Goal: Task Accomplishment & Management: Complete application form

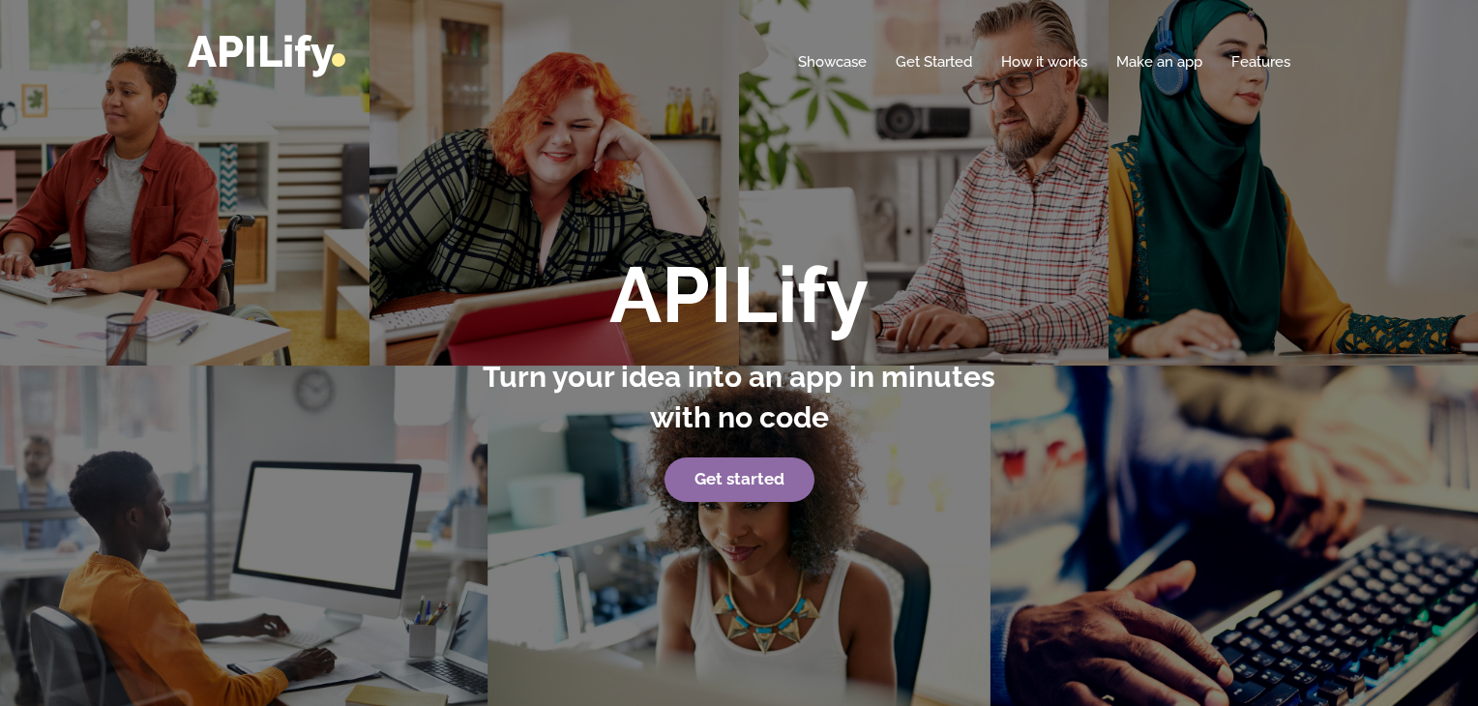
click at [743, 483] on strong "Get started" at bounding box center [740, 478] width 90 height 19
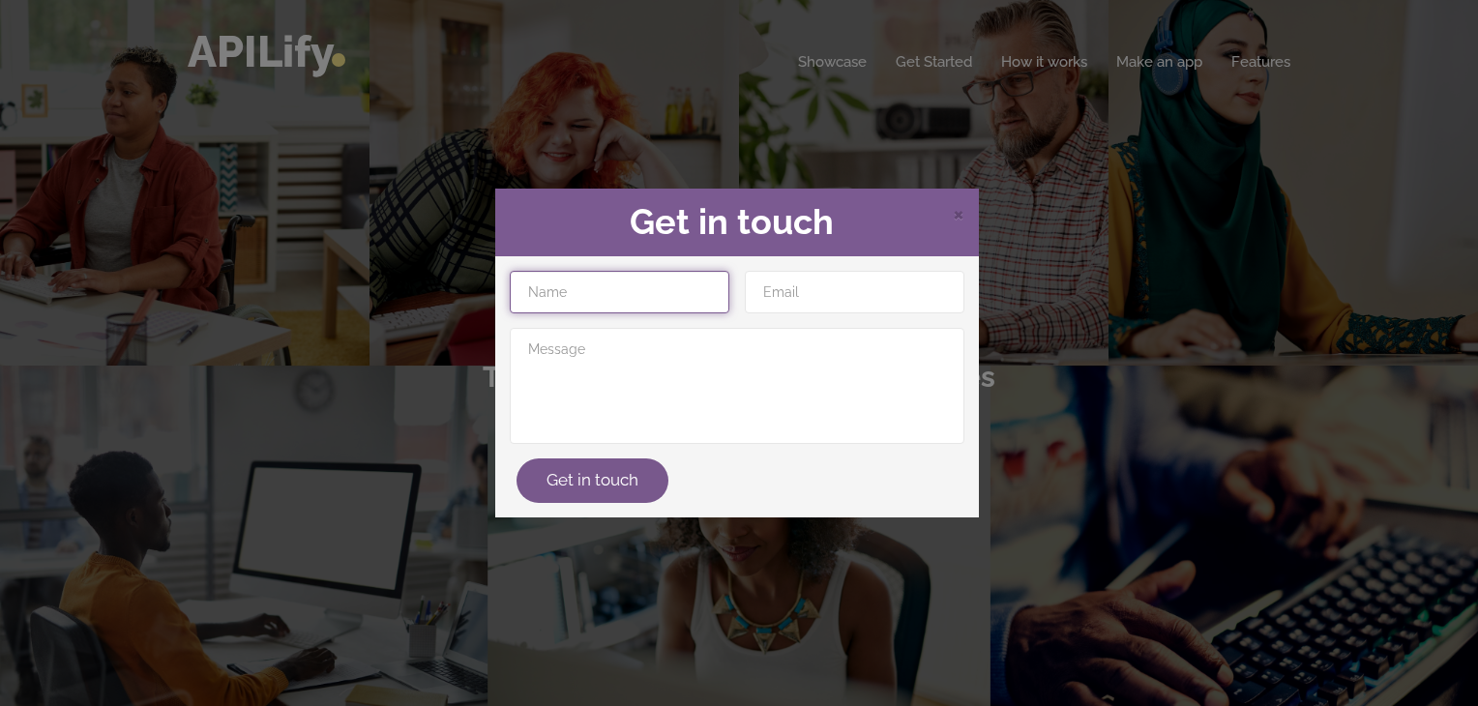
click at [671, 292] on input "text" at bounding box center [620, 292] width 220 height 43
type input "wassim"
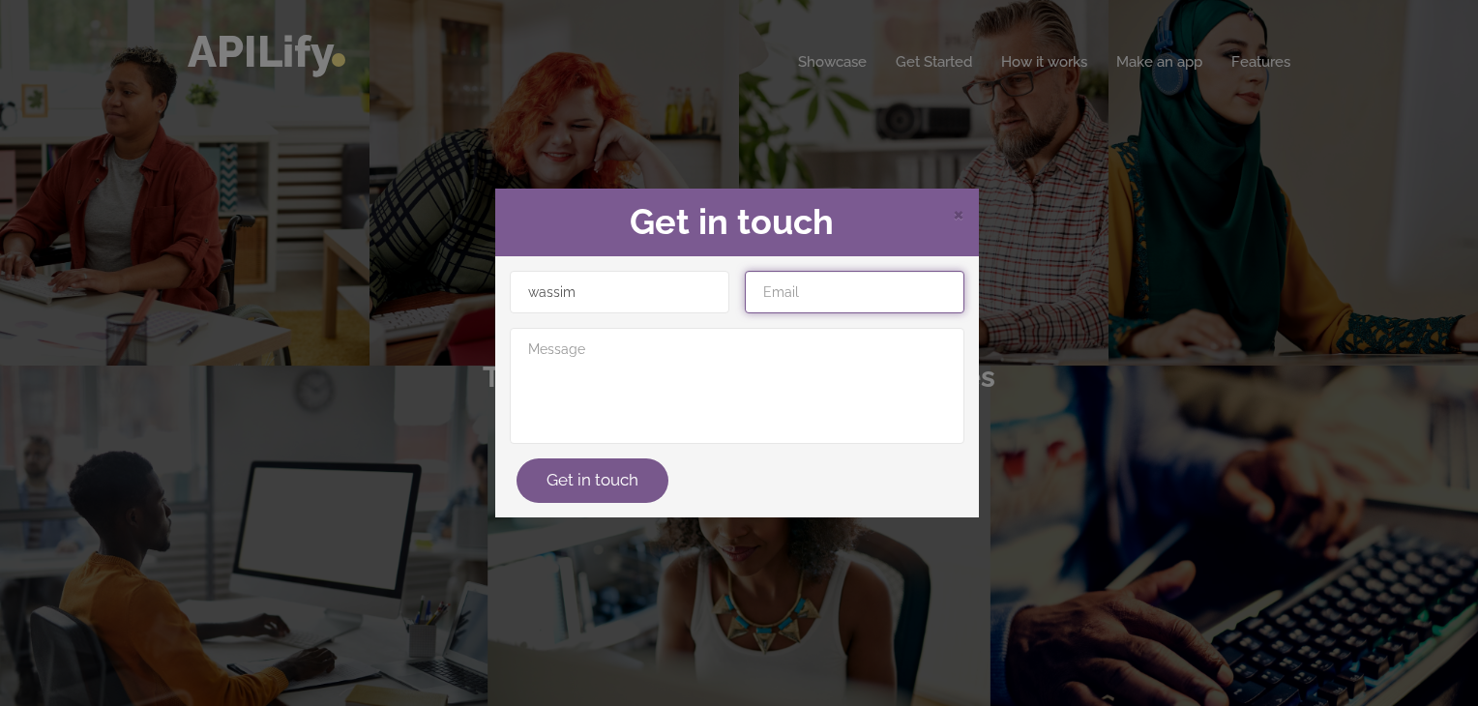
click at [772, 283] on input "email" at bounding box center [855, 292] width 220 height 43
type input "[EMAIL_ADDRESS][DOMAIN_NAME]"
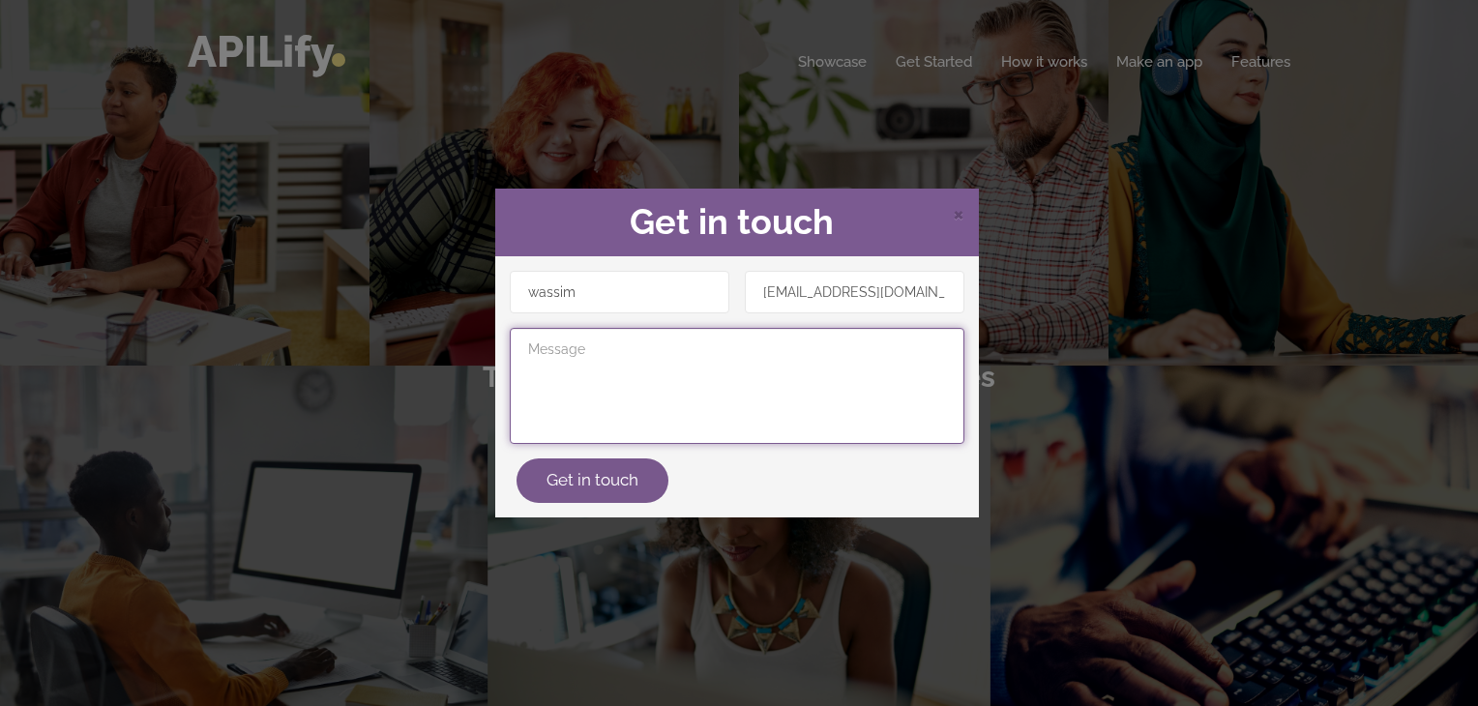
click at [816, 376] on textarea at bounding box center [737, 386] width 455 height 116
type textarea "hi"
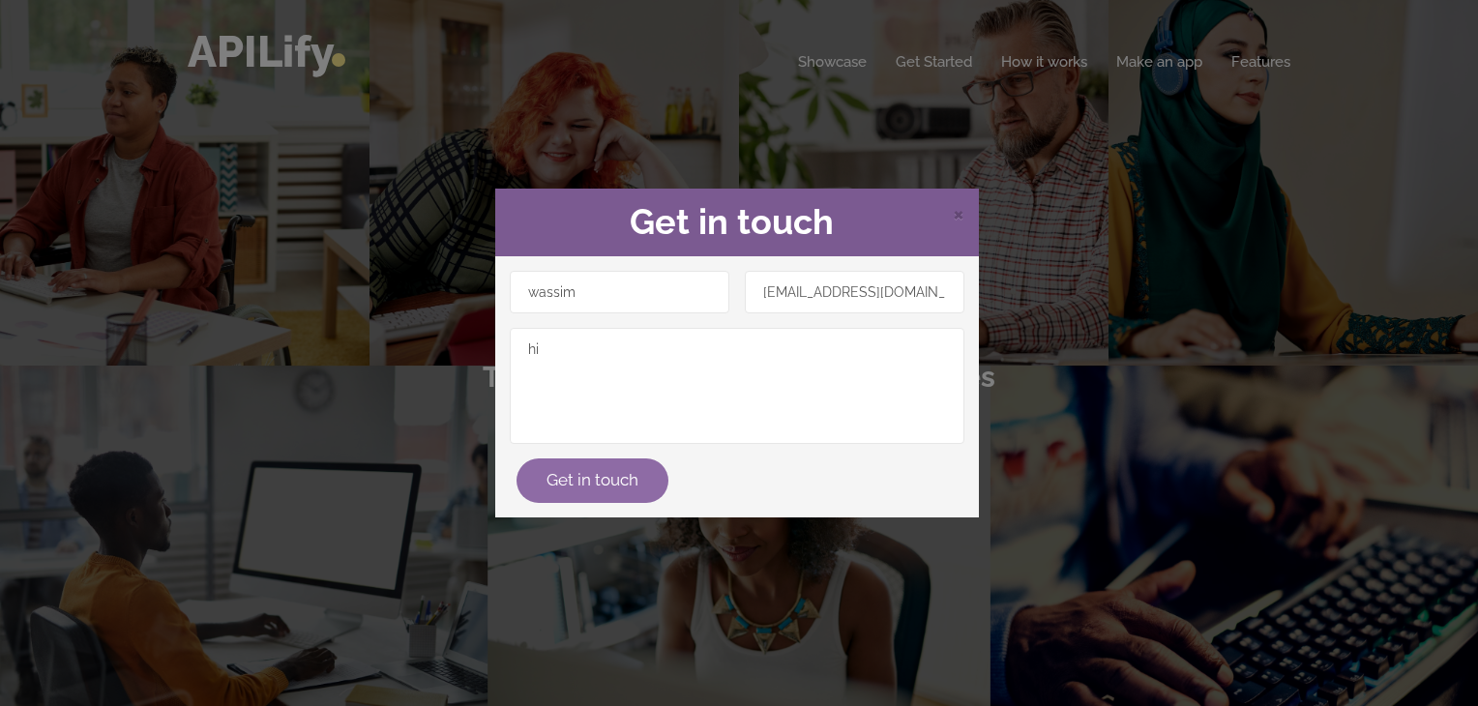
click at [635, 481] on button "Get in touch" at bounding box center [593, 481] width 152 height 45
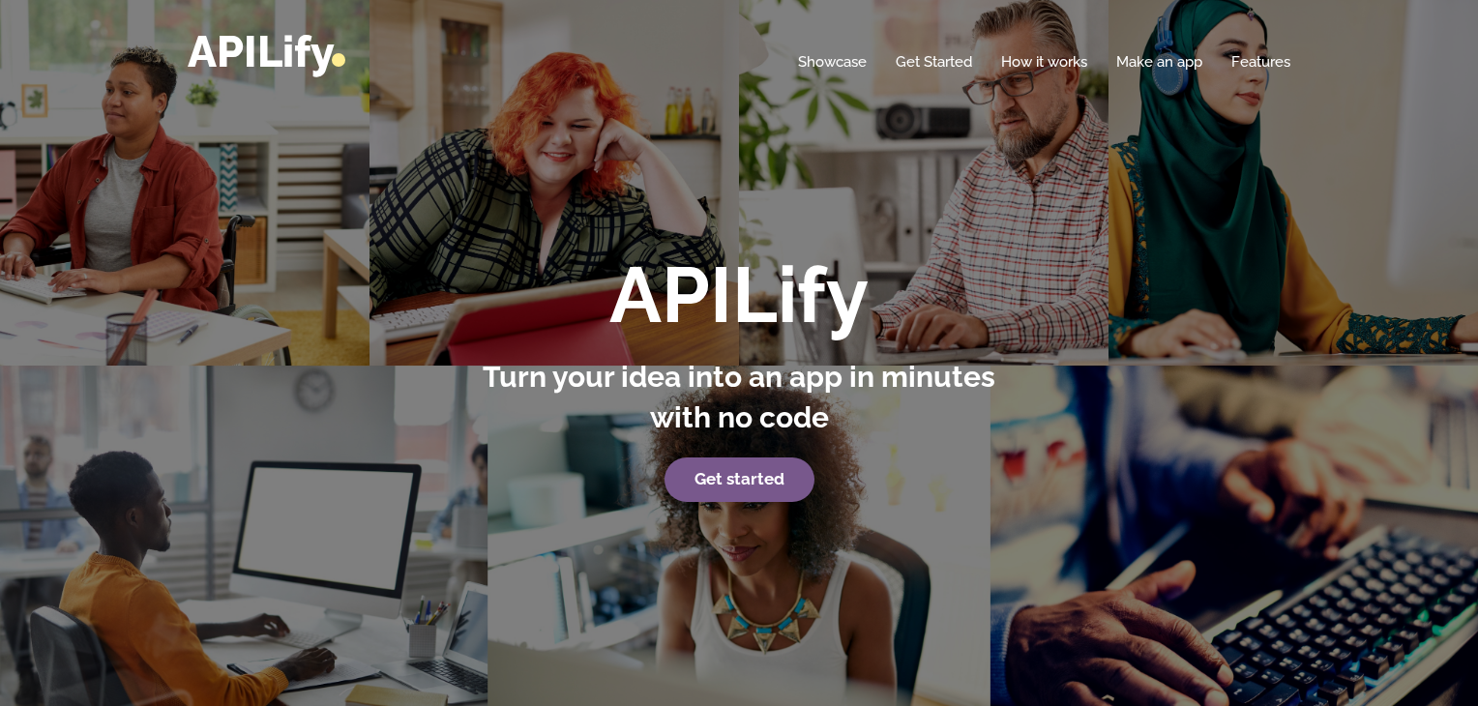
click at [924, 51] on div "Home Showcase Get Started How it works Make an app Features" at bounding box center [739, 52] width 1103 height 44
click at [923, 64] on link "Get Started" at bounding box center [934, 61] width 76 height 19
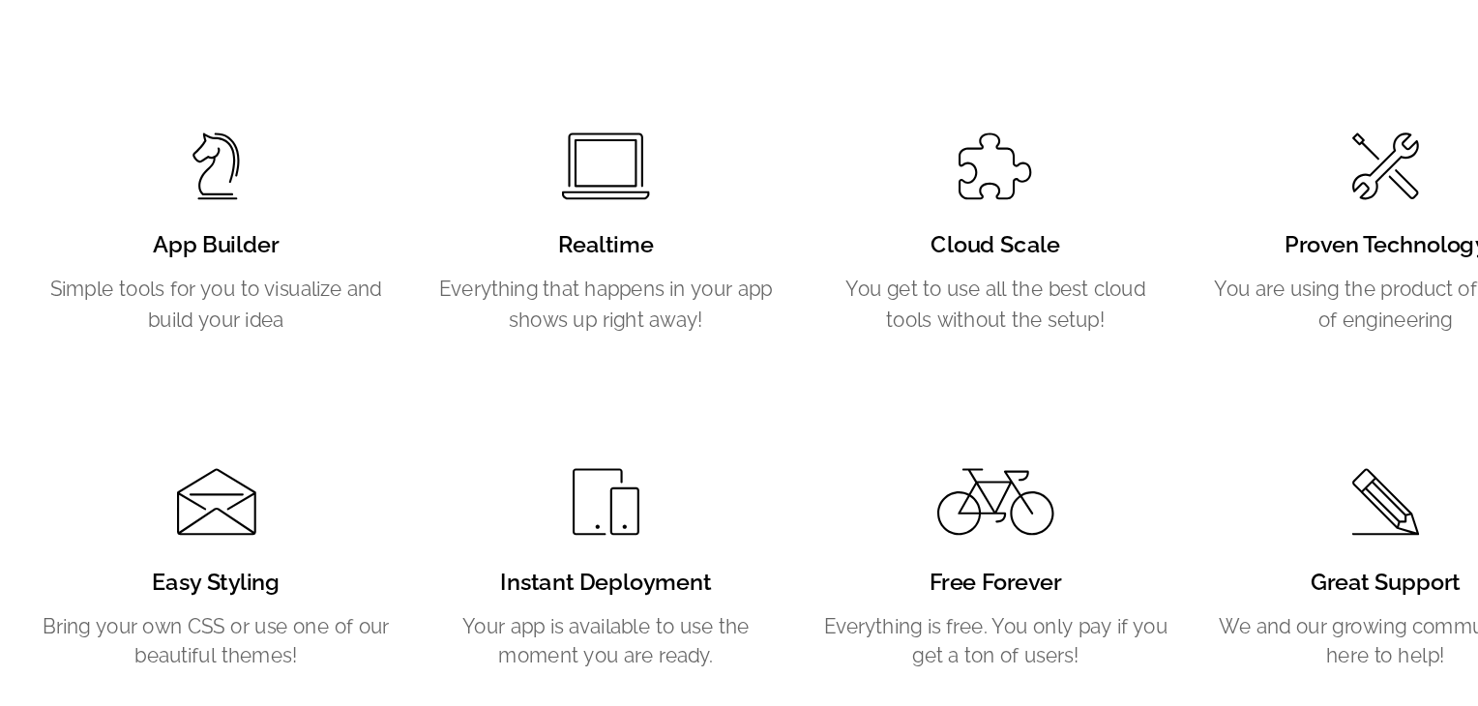
scroll to position [3146, 0]
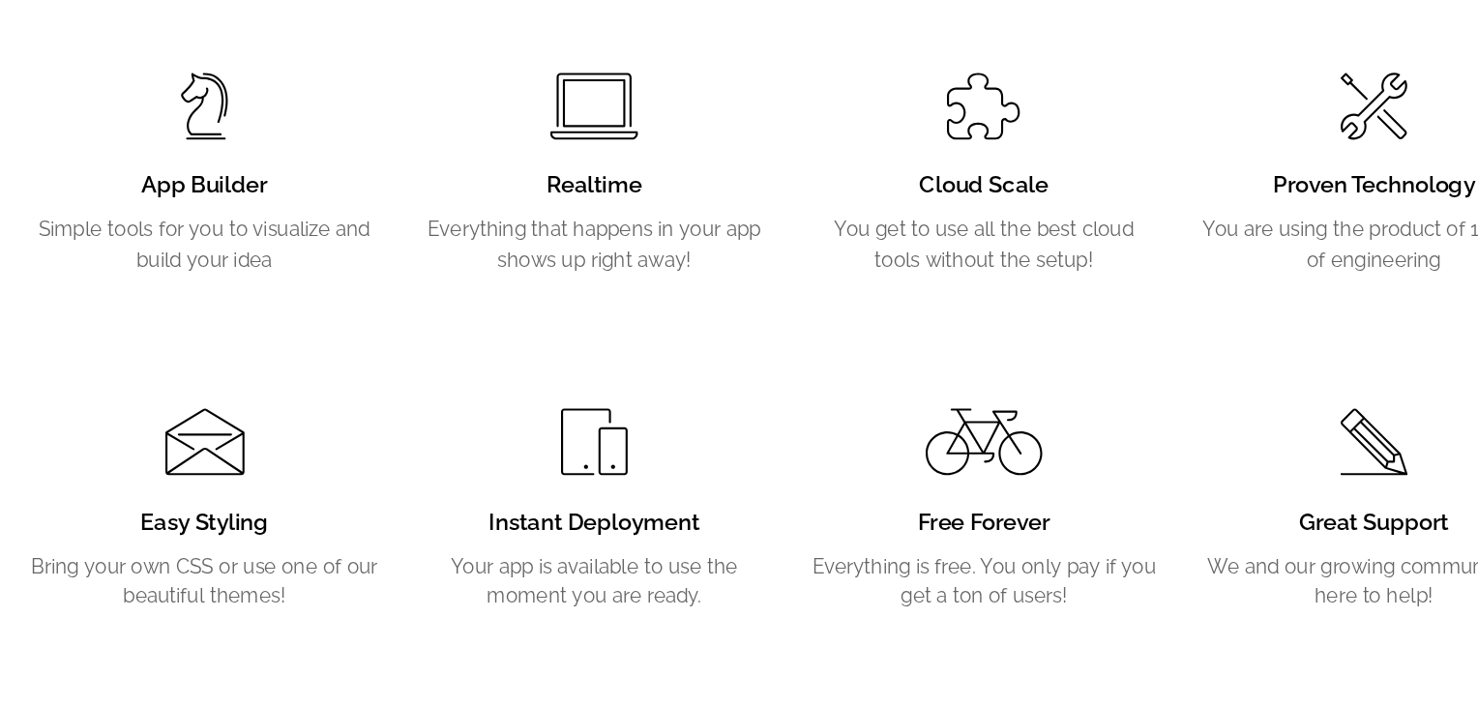
click at [299, 267] on span at bounding box center [314, 270] width 35 height 48
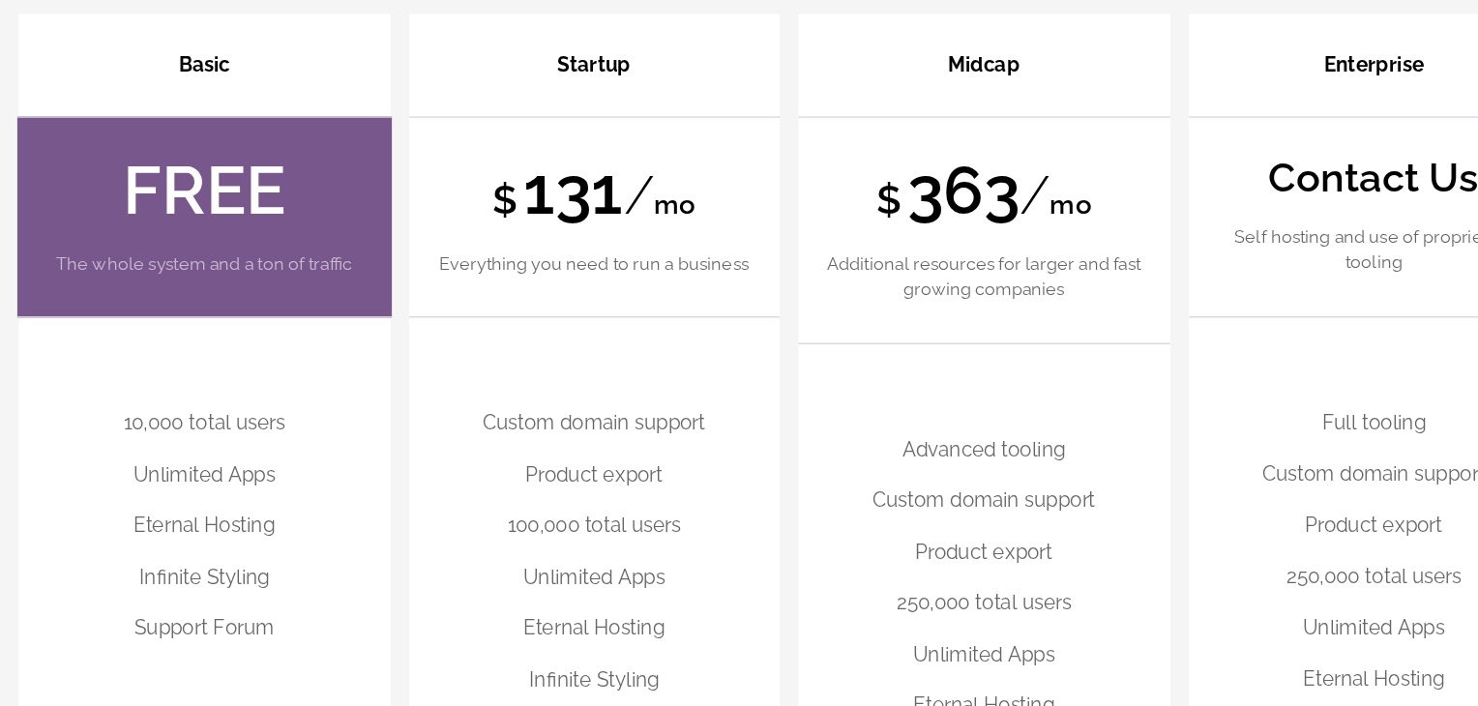
scroll to position [4665, 0]
